Goal: Information Seeking & Learning: Check status

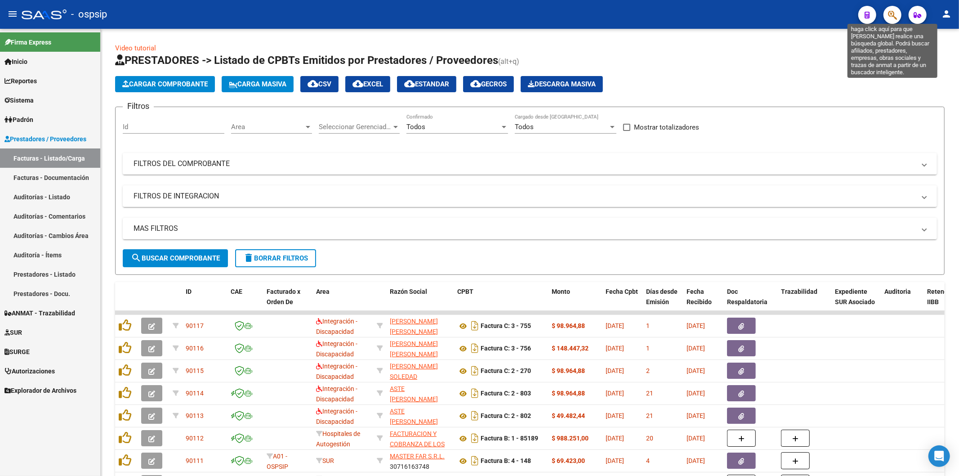
click at [892, 10] on icon "button" at bounding box center [892, 15] width 9 height 10
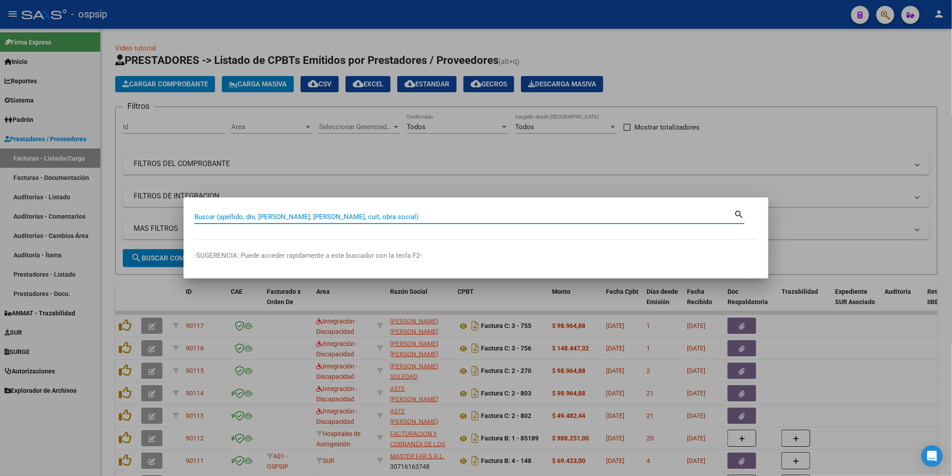
paste input "53488039"
type input "53488039"
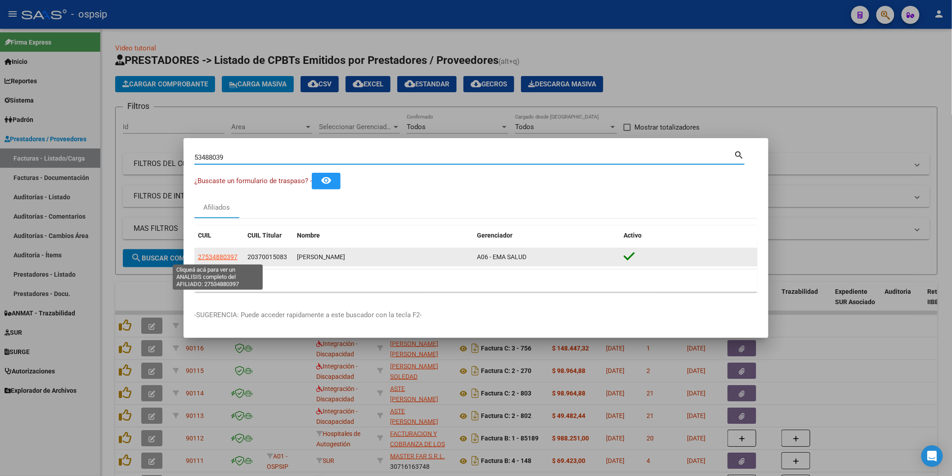
click at [203, 255] on span "27534880397" at bounding box center [218, 256] width 40 height 7
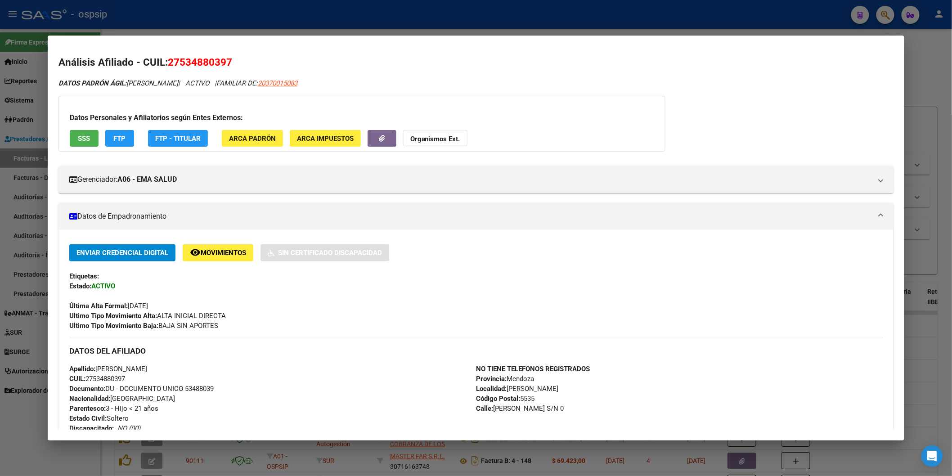
click at [78, 143] on button "SSS" at bounding box center [84, 138] width 29 height 17
click at [87, 132] on button "SSS" at bounding box center [84, 138] width 29 height 17
click at [649, 14] on div at bounding box center [476, 238] width 952 height 476
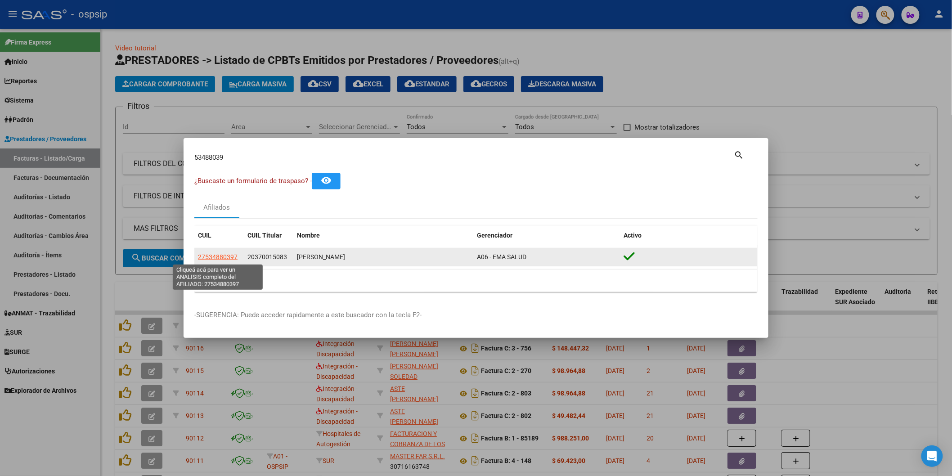
click at [224, 256] on span "27534880397" at bounding box center [218, 256] width 40 height 7
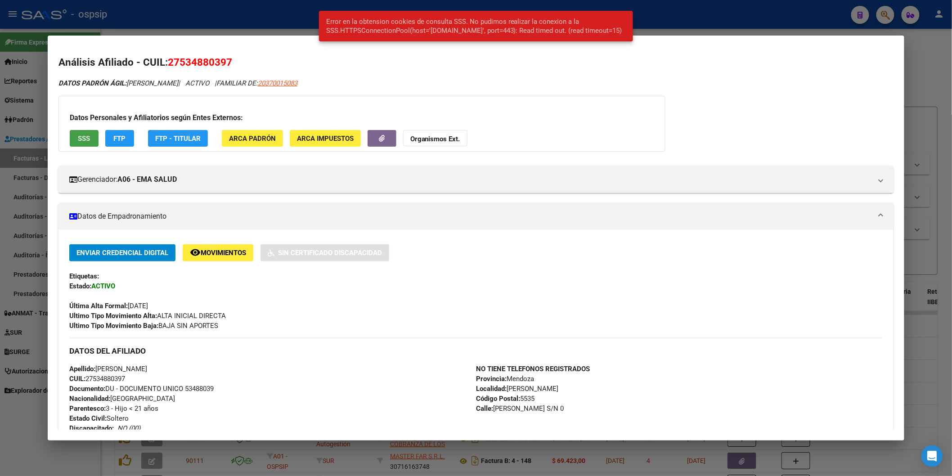
click at [82, 133] on button "SSS" at bounding box center [84, 138] width 29 height 17
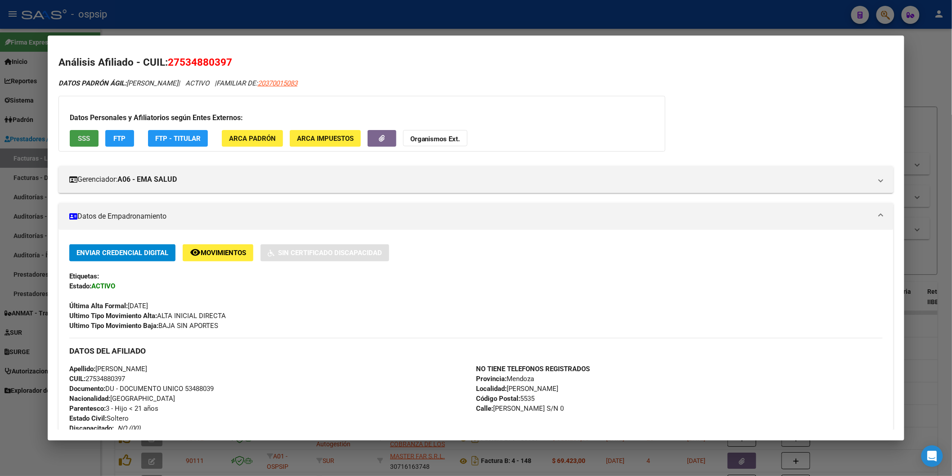
click at [80, 139] on span "SSS" at bounding box center [84, 138] width 12 height 8
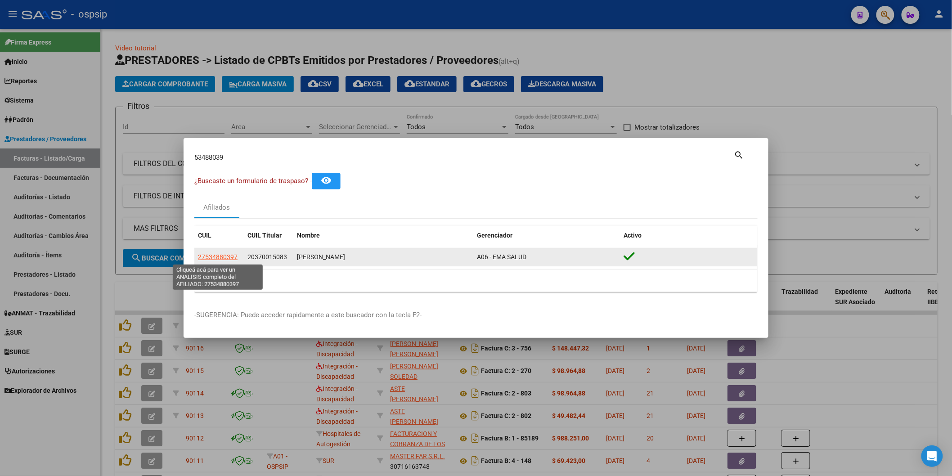
click at [215, 253] on span "27534880397" at bounding box center [218, 256] width 40 height 7
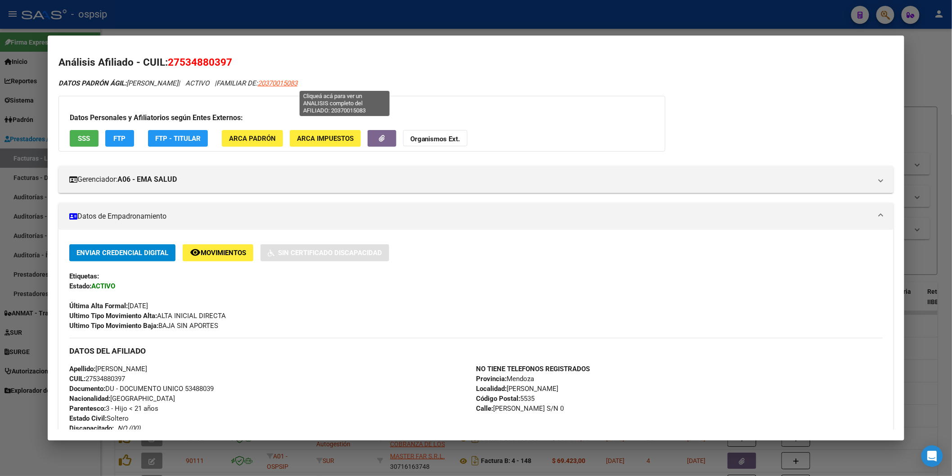
click at [297, 83] on span "20370015083" at bounding box center [278, 83] width 40 height 8
type textarea "20370015083"
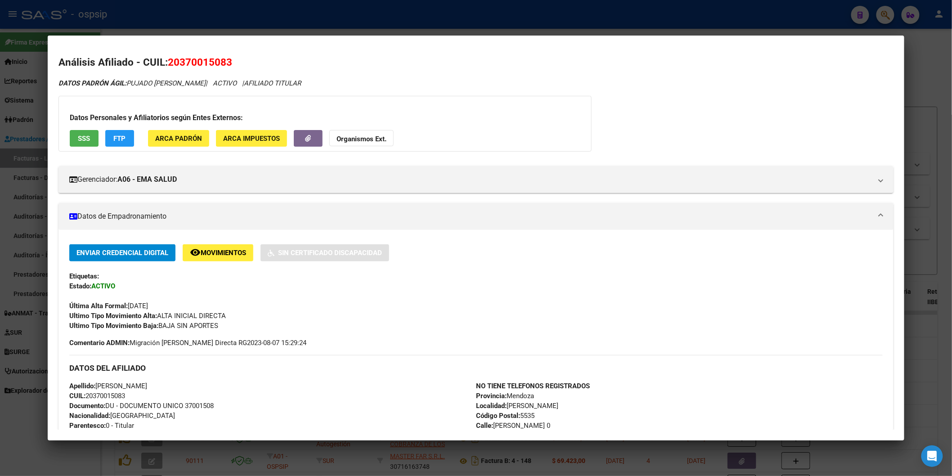
click at [78, 144] on button "SSS" at bounding box center [84, 138] width 29 height 17
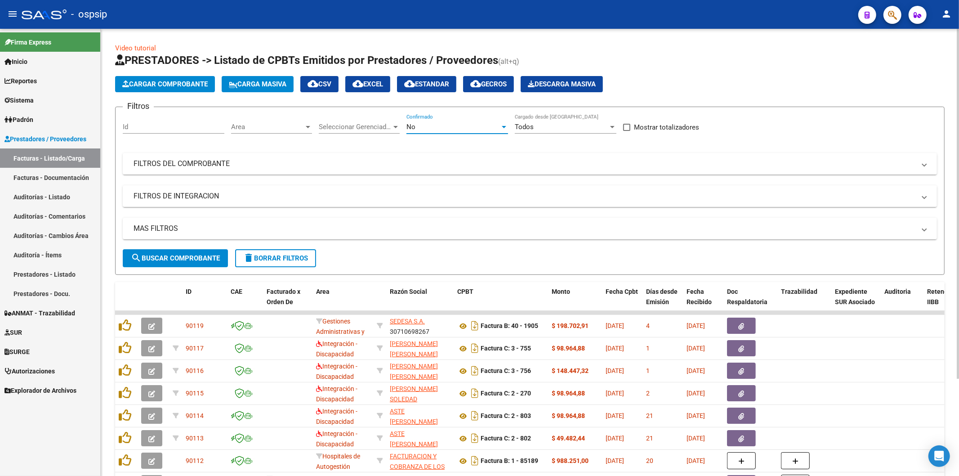
click at [447, 126] on div "No" at bounding box center [454, 127] width 94 height 8
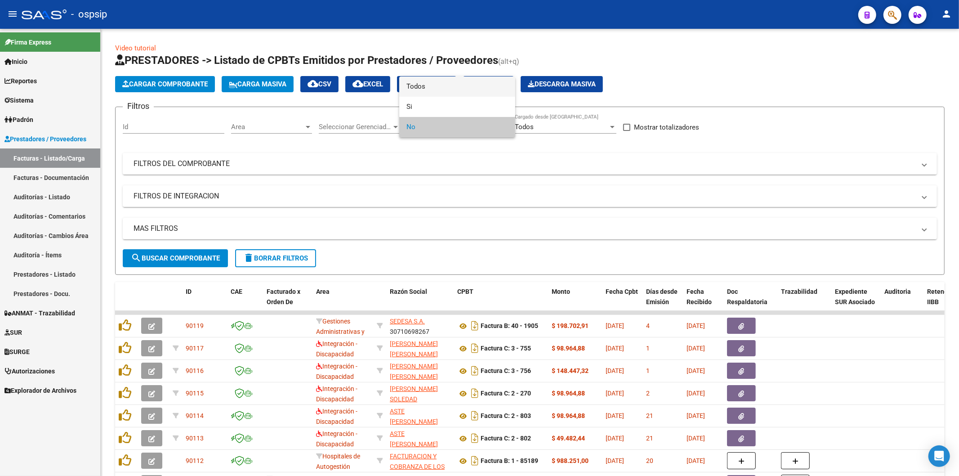
click at [434, 85] on span "Todos" at bounding box center [458, 86] width 102 height 20
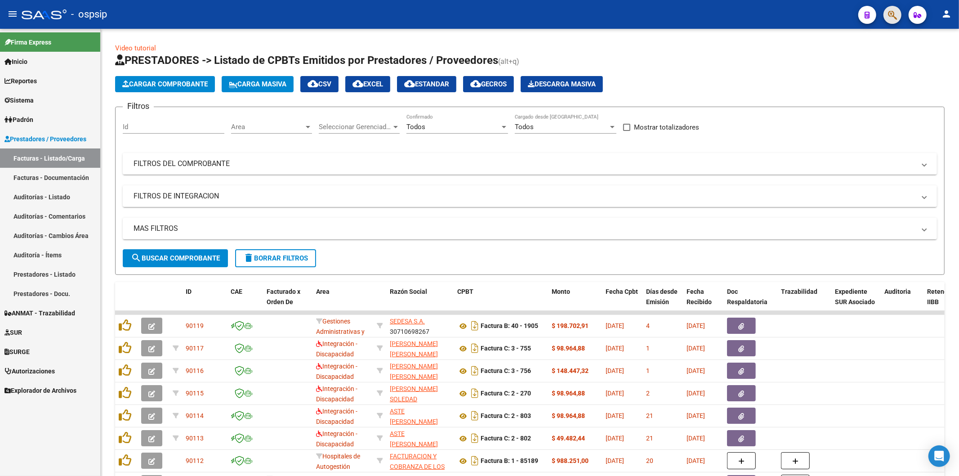
click at [885, 12] on button "button" at bounding box center [893, 15] width 18 height 18
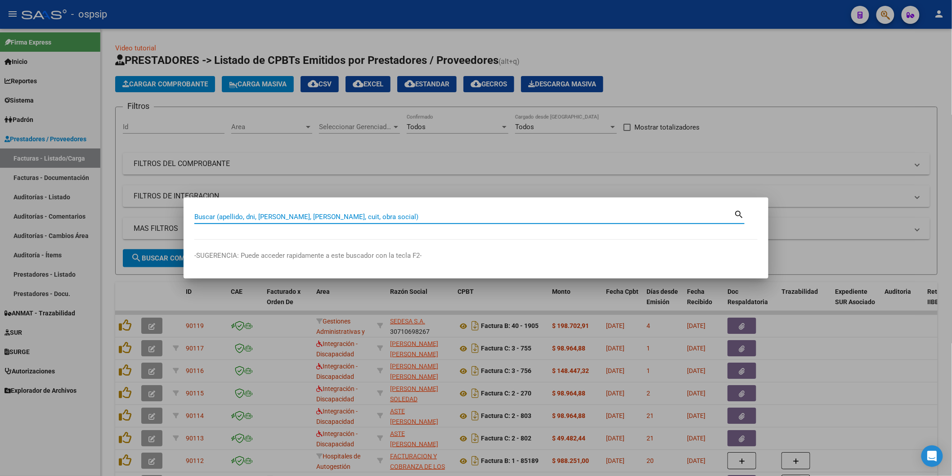
paste input "53488039"
type input "53488039"
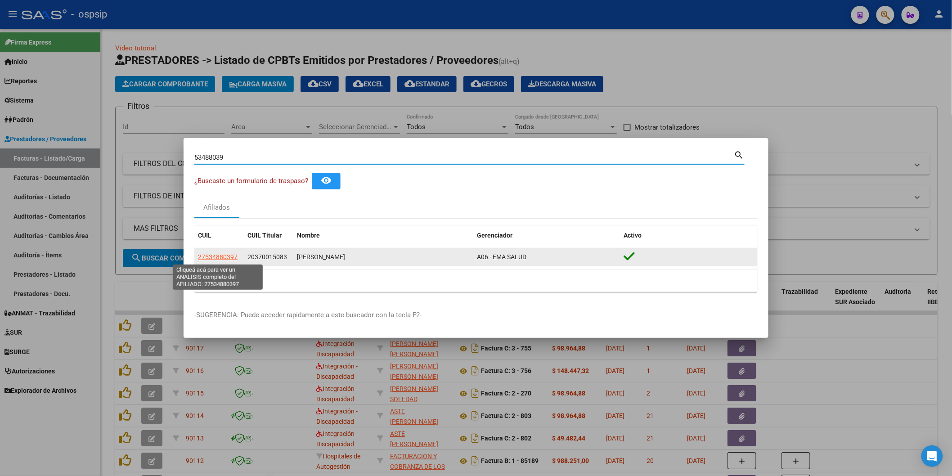
click at [214, 255] on span "27534880397" at bounding box center [218, 256] width 40 height 7
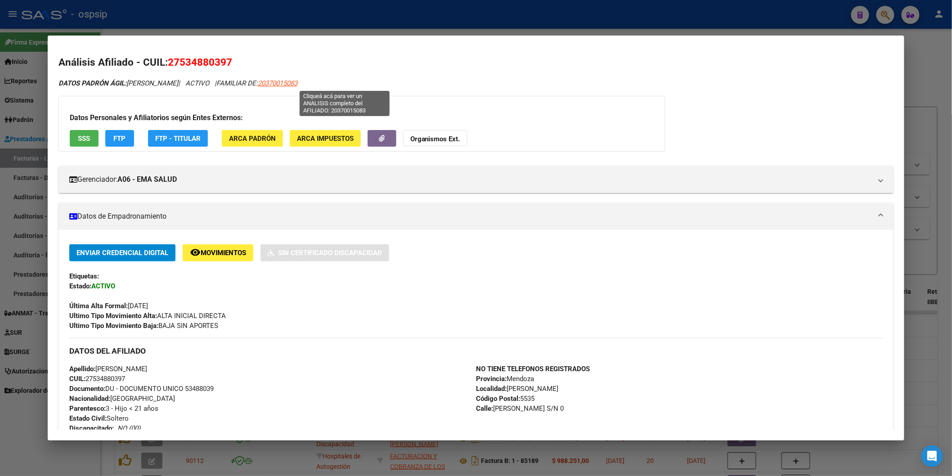
click at [297, 83] on span "20370015083" at bounding box center [278, 83] width 40 height 8
type textarea "20370015083"
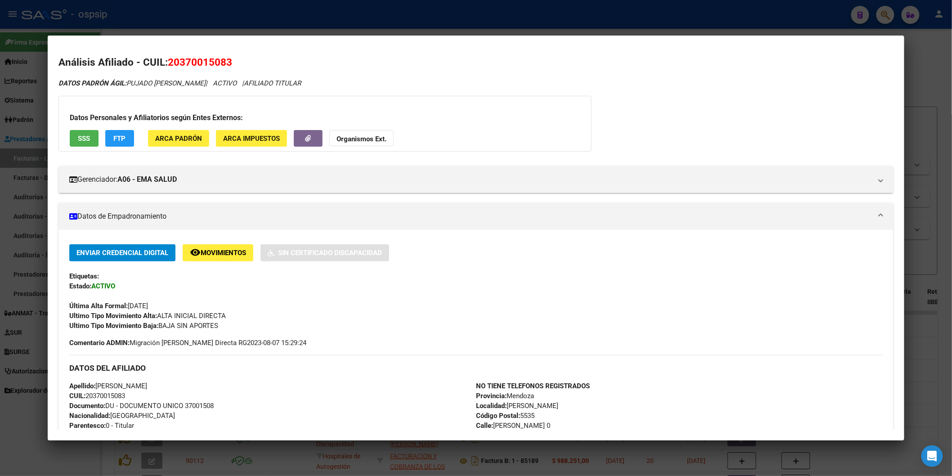
click at [82, 135] on span "SSS" at bounding box center [84, 138] width 12 height 8
